Goal: Information Seeking & Learning: Learn about a topic

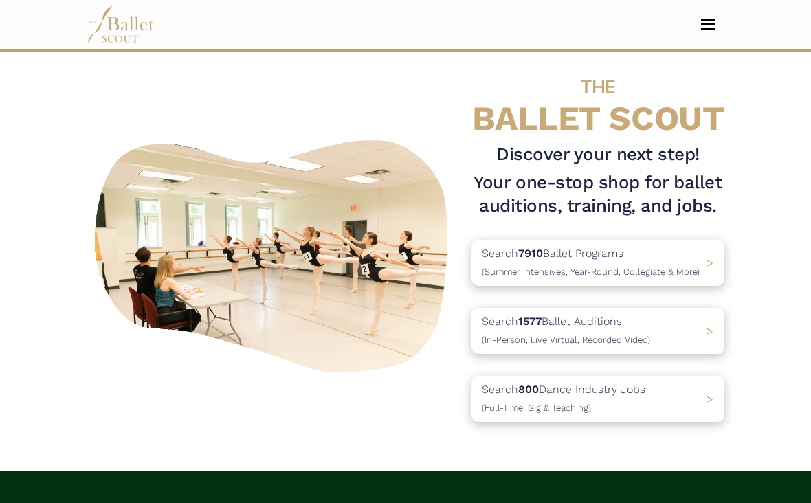
scroll to position [15, 0]
click at [687, 254] on p "Search 7910 Ballet Programs (Summer Intensives, Year-Round, Collegiate & More)" at bounding box center [591, 262] width 218 height 35
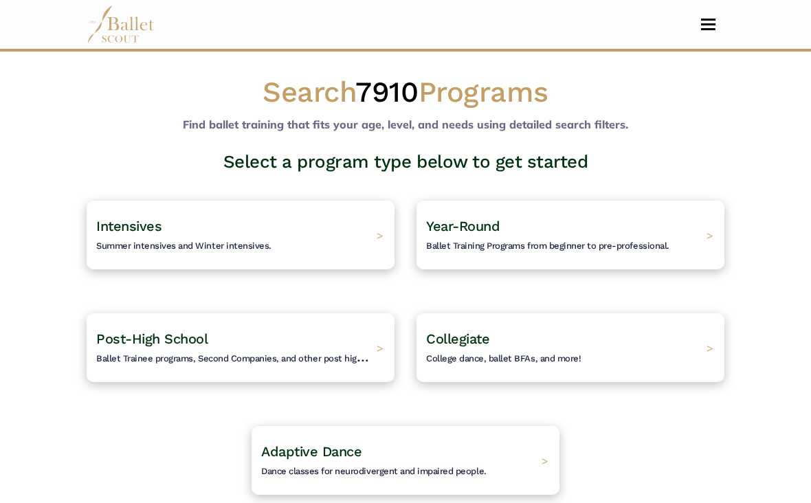
click at [354, 355] on span "Ballet Trainee programs, Second Companies, and other post high-school training." at bounding box center [262, 356] width 333 height 16
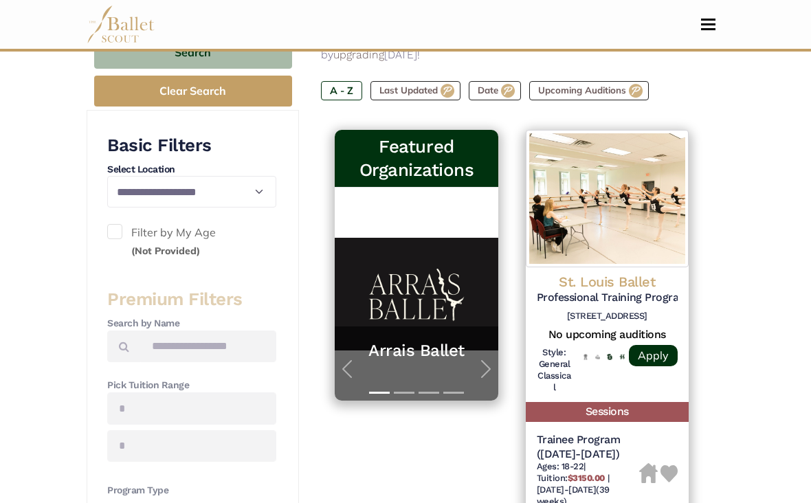
scroll to position [242, 0]
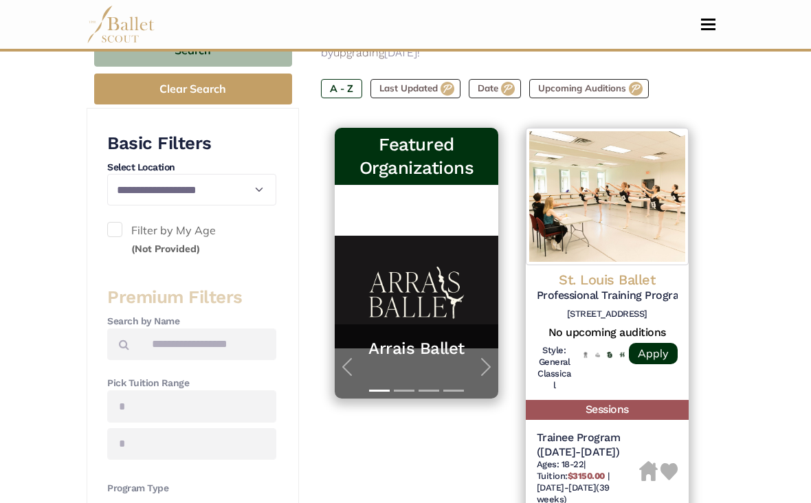
click at [121, 225] on span at bounding box center [114, 230] width 15 height 15
click at [124, 229] on label "Filter by My Age (Not Provided)" at bounding box center [191, 239] width 169 height 35
click at [251, 185] on select "**********" at bounding box center [191, 190] width 169 height 32
select select "**"
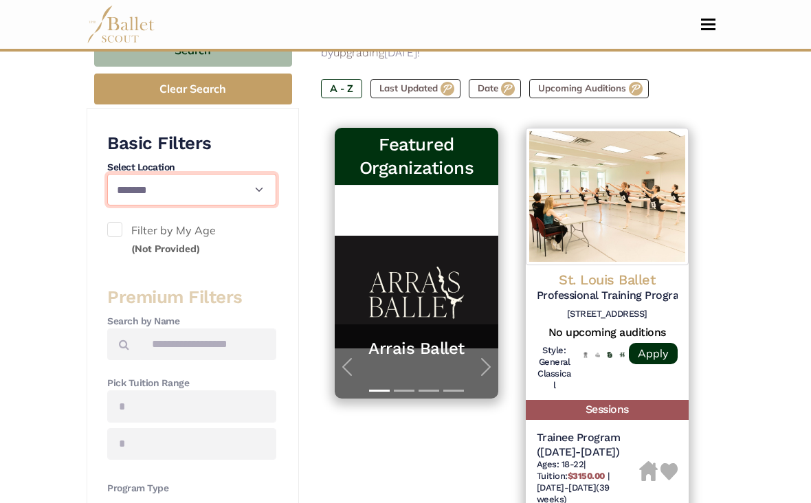
click at [251, 194] on select "**********" at bounding box center [191, 190] width 169 height 32
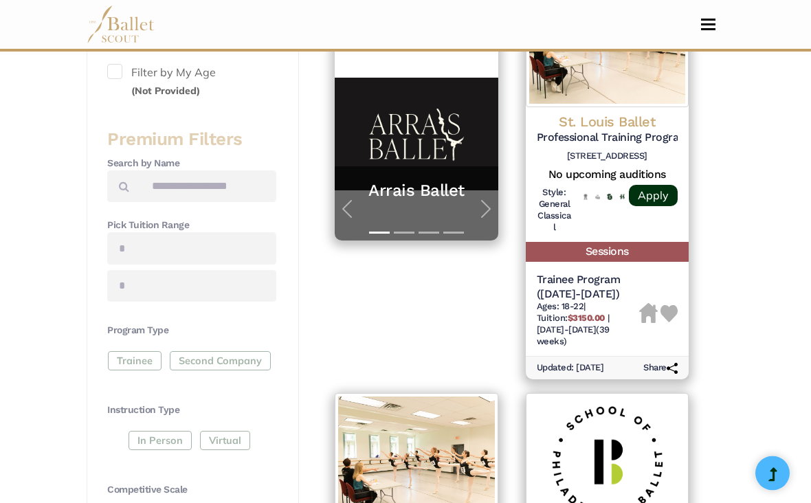
scroll to position [412, 0]
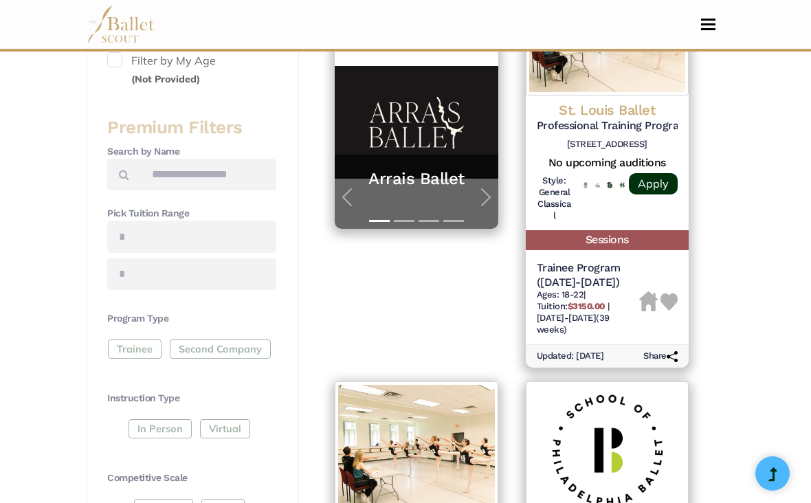
click at [224, 244] on input "text" at bounding box center [191, 237] width 169 height 32
click at [236, 225] on input "text" at bounding box center [191, 237] width 169 height 32
click at [176, 233] on input "text" at bounding box center [191, 237] width 169 height 32
click at [163, 228] on input "text" at bounding box center [191, 237] width 169 height 32
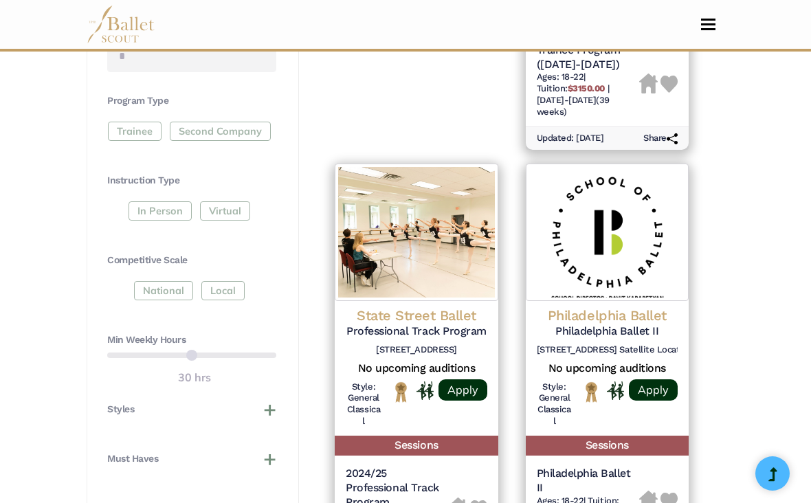
scroll to position [618, 0]
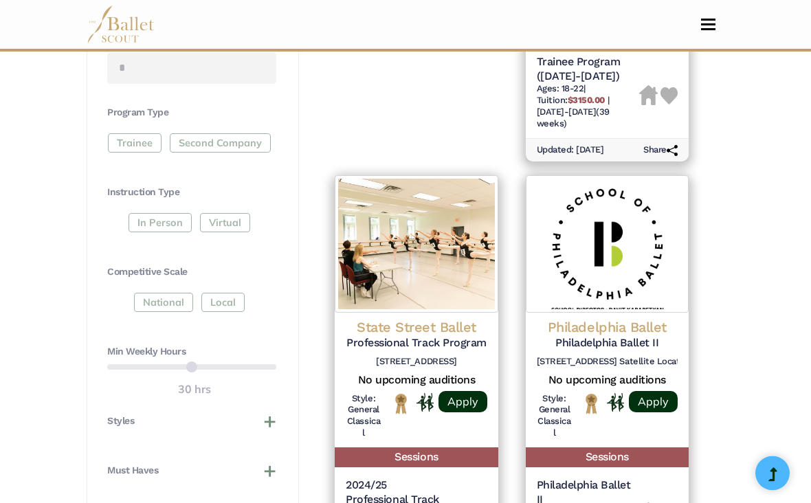
click at [140, 138] on div "Trainee Second Company" at bounding box center [191, 146] width 169 height 25
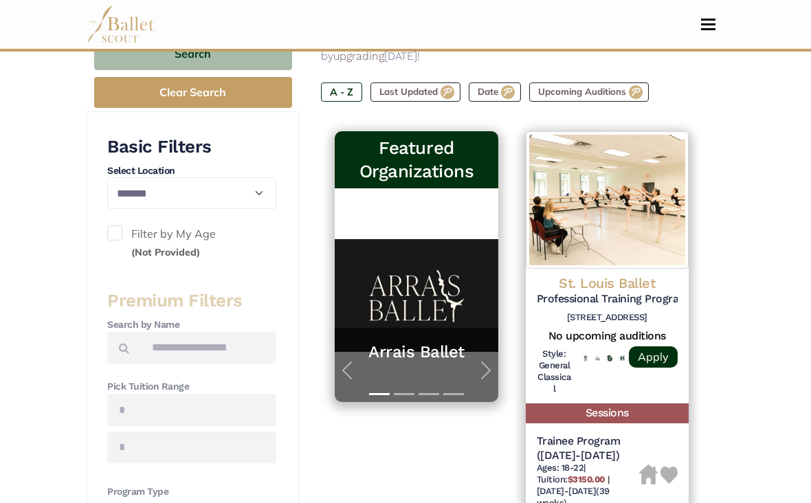
scroll to position [239, 0]
click at [234, 350] on input "Search by names..." at bounding box center [208, 348] width 136 height 32
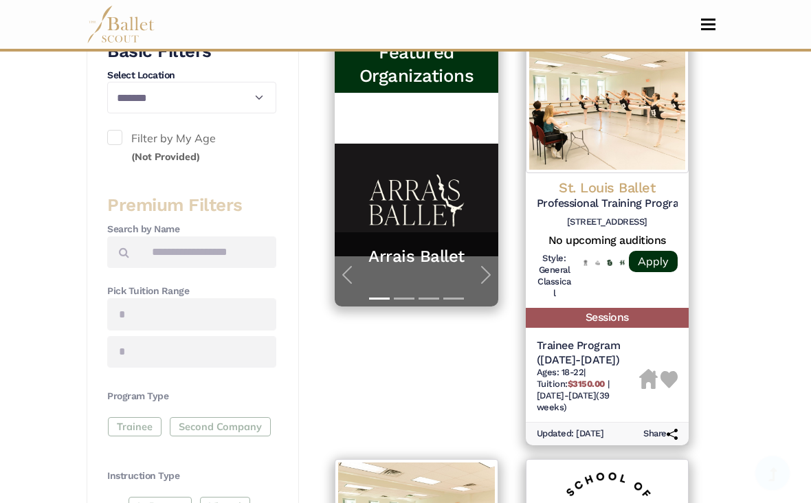
scroll to position [336, 0]
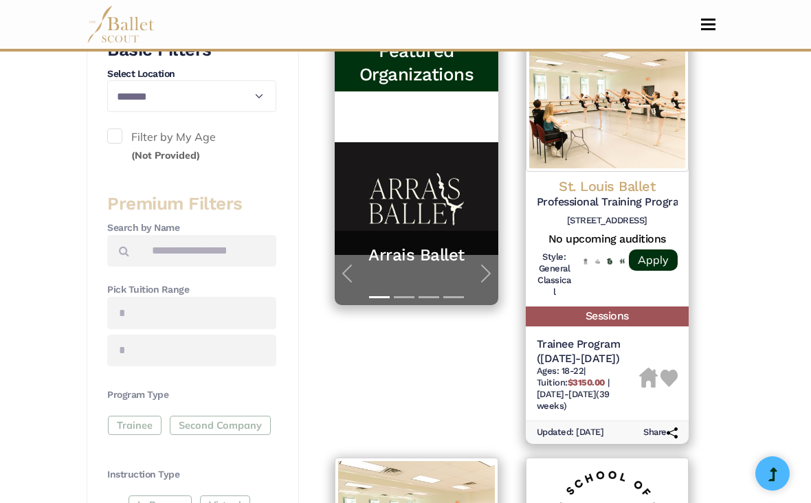
click at [124, 310] on input "text" at bounding box center [191, 313] width 169 height 32
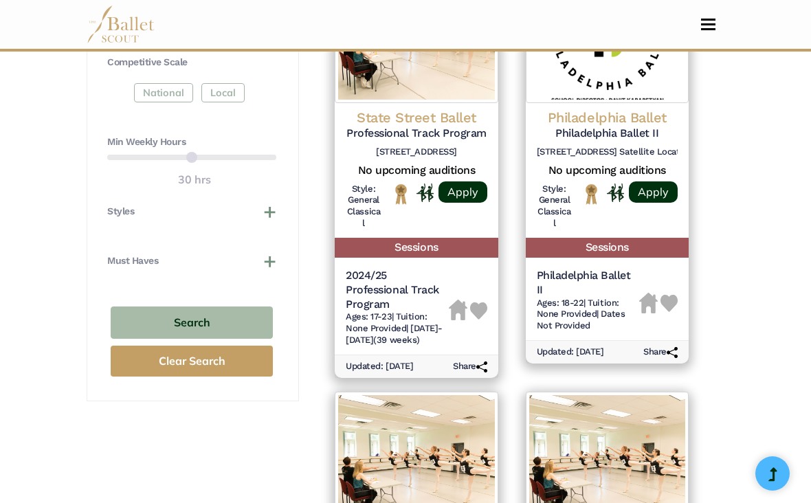
scroll to position [829, 0]
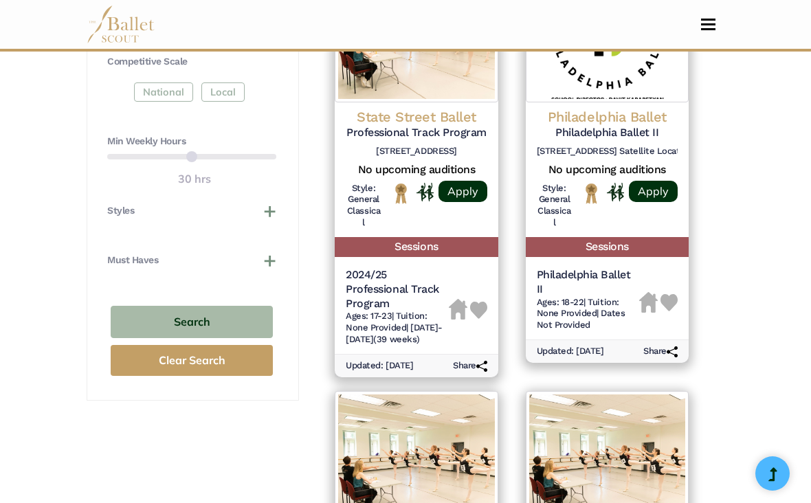
click at [195, 313] on button "Search" at bounding box center [192, 322] width 162 height 32
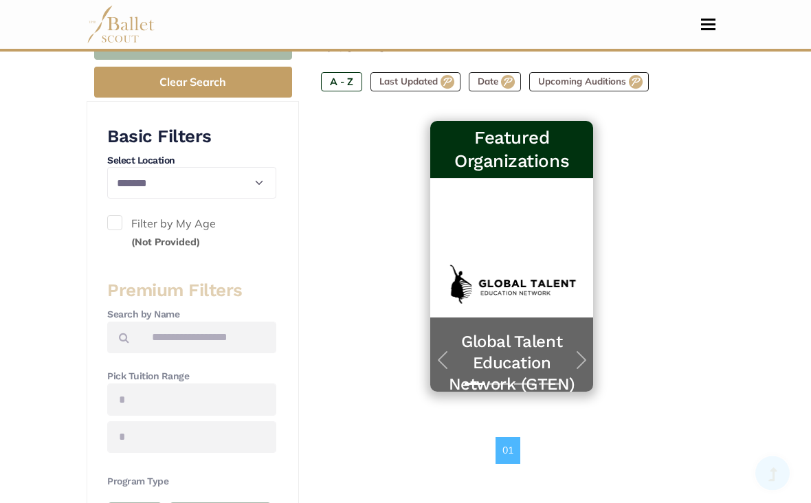
scroll to position [252, 0]
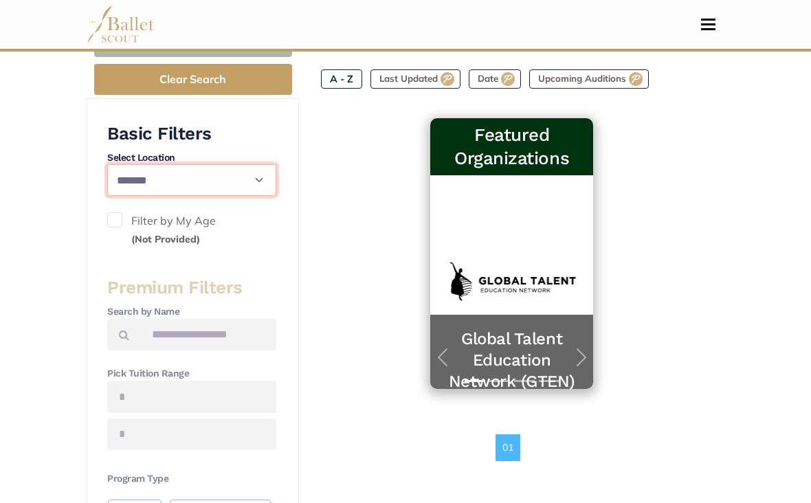
click at [247, 183] on select "**********" at bounding box center [191, 180] width 169 height 32
select select "**"
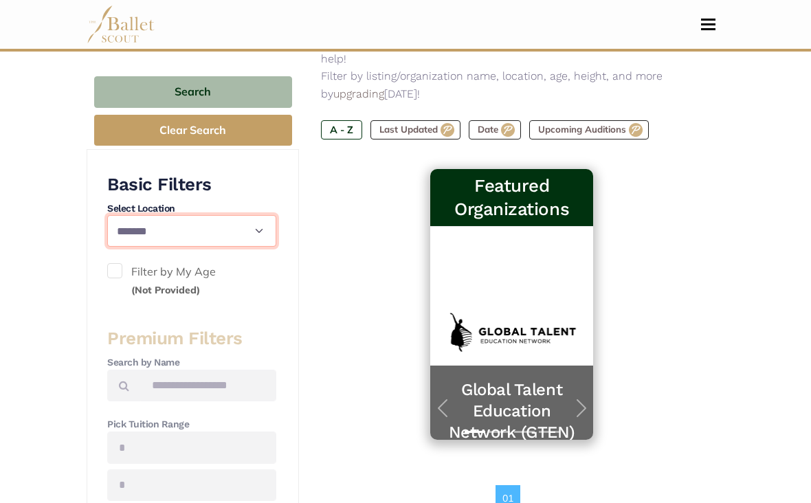
scroll to position [199, 0]
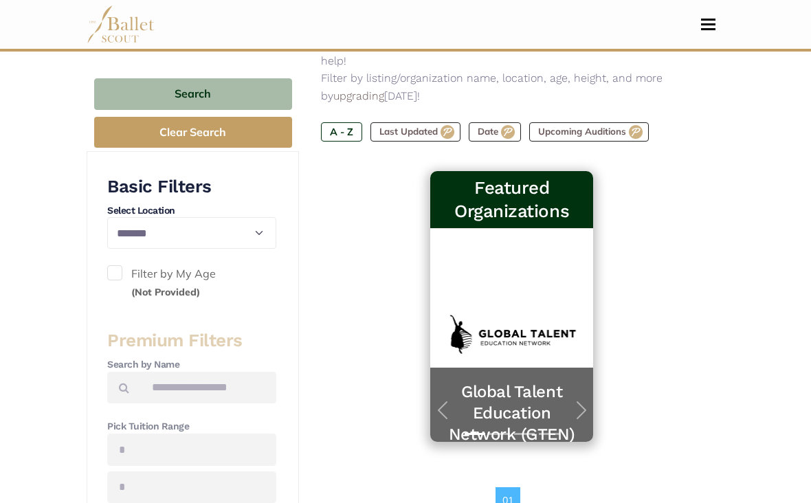
click at [246, 93] on button "Search" at bounding box center [193, 94] width 198 height 32
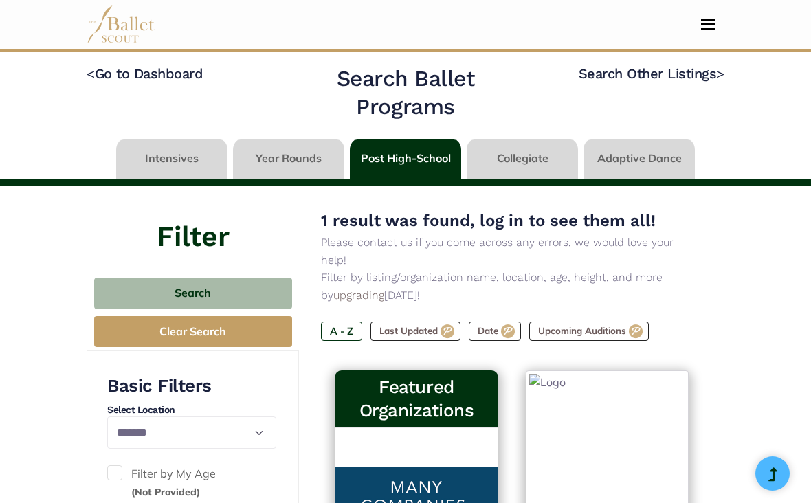
select select "**"
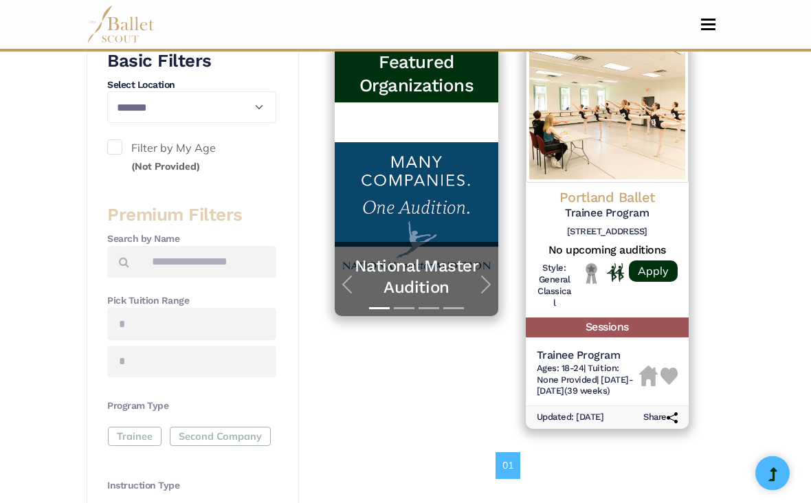
scroll to position [323, 0]
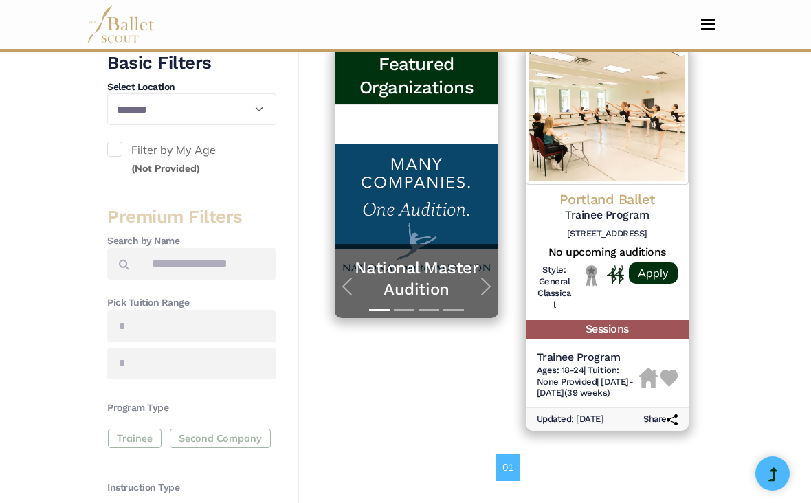
click at [621, 282] on div at bounding box center [607, 291] width 71 height 52
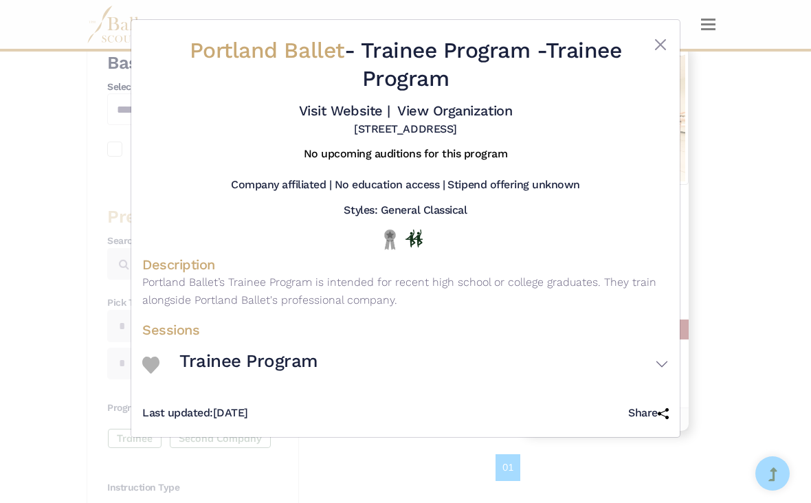
click at [745, 272] on div "Portland Ballet - Trainee Program - Trainee Program Visit Website | View Organi…" at bounding box center [405, 251] width 811 height 503
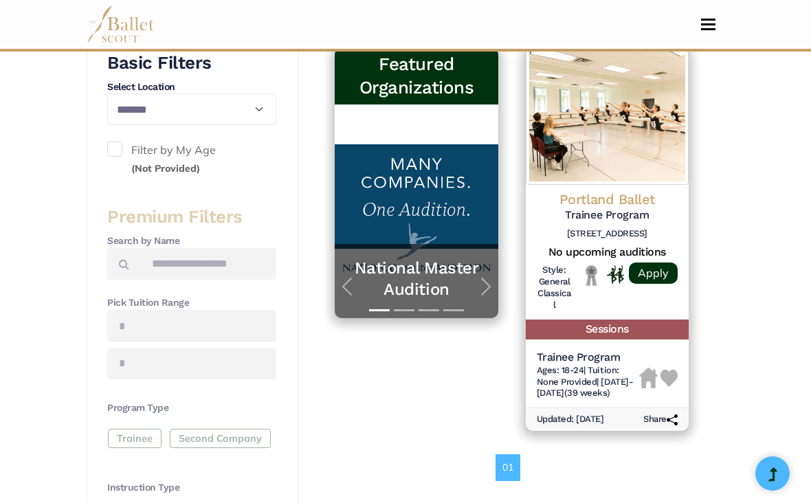
click at [657, 262] on link "Apply" at bounding box center [653, 272] width 49 height 21
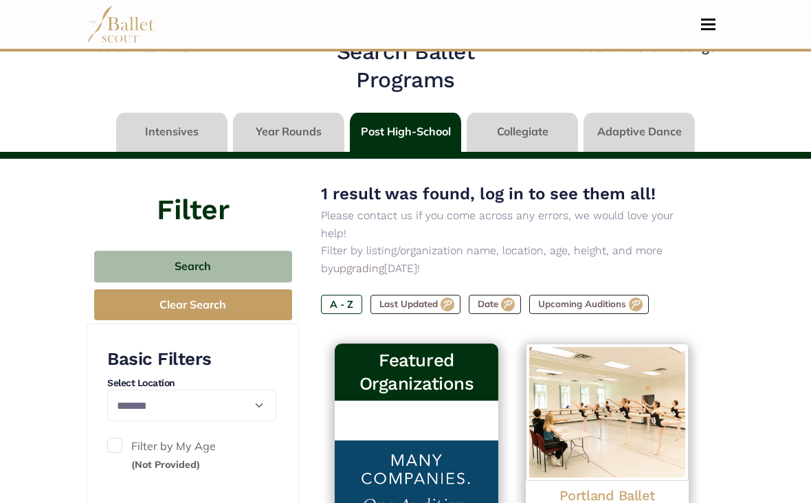
scroll to position [27, 0]
click at [258, 401] on select "**********" at bounding box center [191, 406] width 169 height 32
select select
click at [241, 304] on button "Clear Search" at bounding box center [193, 304] width 198 height 31
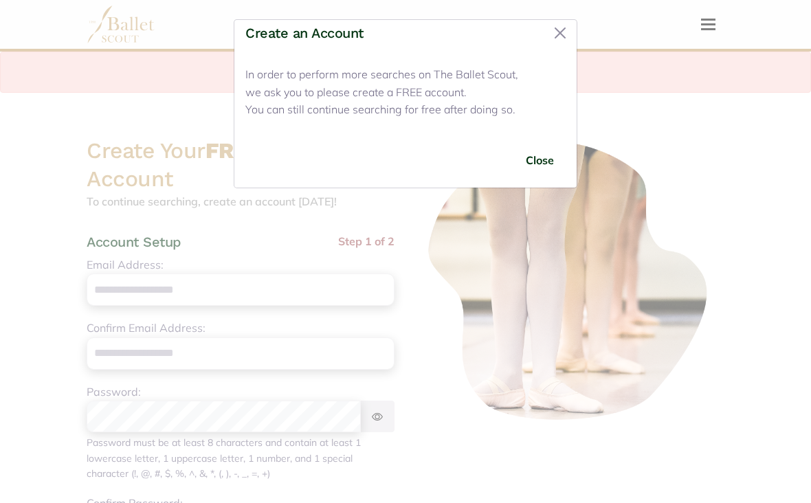
click at [562, 34] on button "Close" at bounding box center [560, 33] width 22 height 22
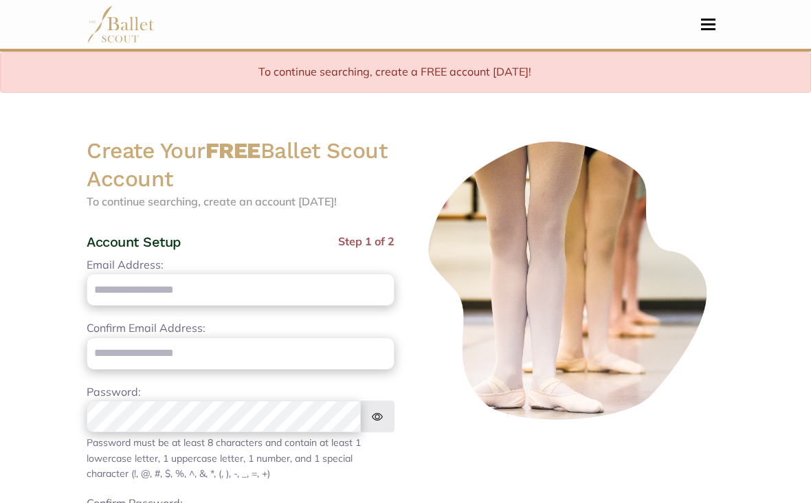
click at [700, 27] on button "Toggle navigation" at bounding box center [708, 24] width 32 height 13
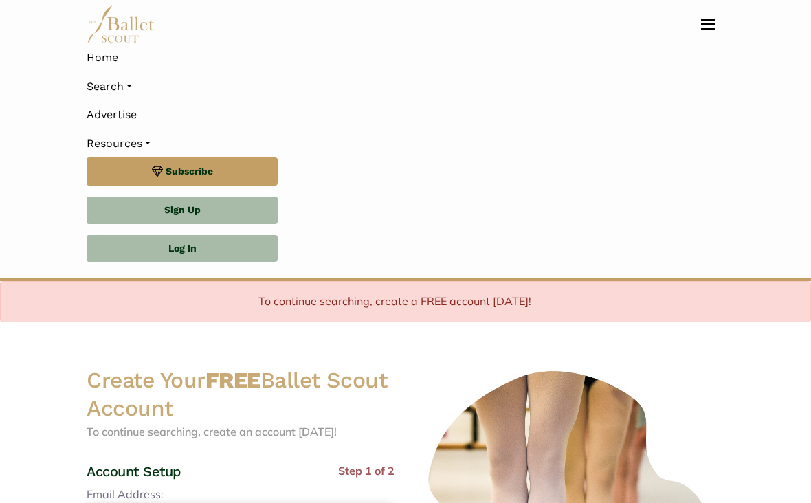
click at [137, 83] on link "Search" at bounding box center [406, 86] width 638 height 29
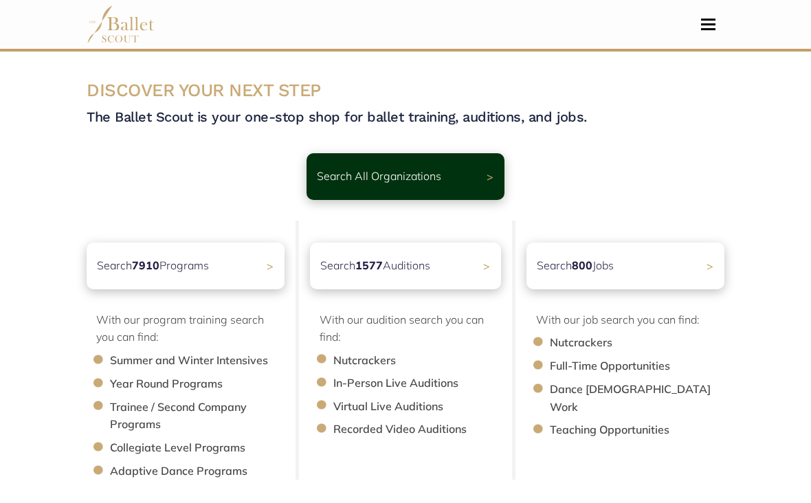
click at [459, 264] on div "Search 1577 Auditions >" at bounding box center [405, 266] width 191 height 47
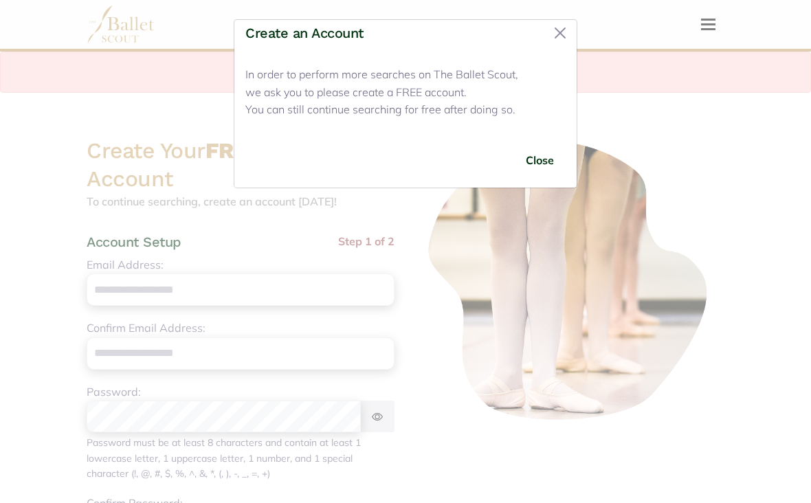
click at [549, 157] on button "Close" at bounding box center [540, 160] width 52 height 32
